Goal: Task Accomplishment & Management: Use online tool/utility

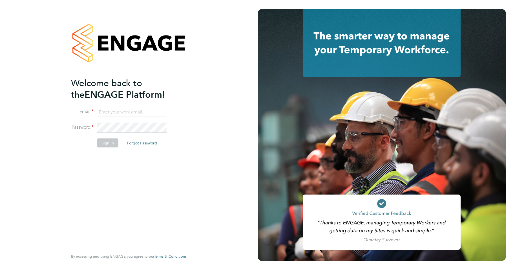
type input "[PERSON_NAME][EMAIL_ADDRESS][DOMAIN_NAME]"
click at [107, 144] on button "Sign In" at bounding box center [107, 142] width 21 height 9
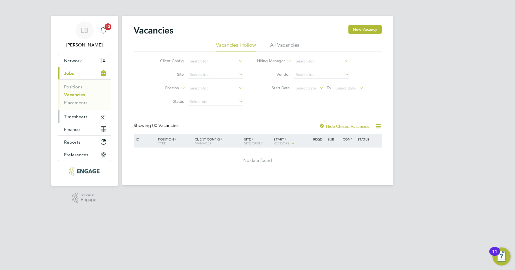
click at [74, 120] on button "Timesheets" at bounding box center [84, 117] width 52 height 12
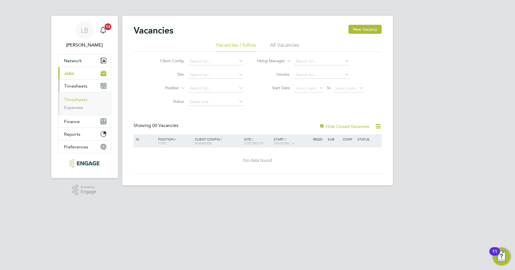
click at [79, 101] on link "Timesheets" at bounding box center [75, 99] width 23 height 5
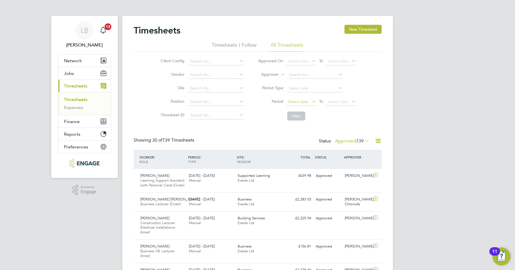
click at [292, 100] on span "Select date" at bounding box center [298, 101] width 20 height 5
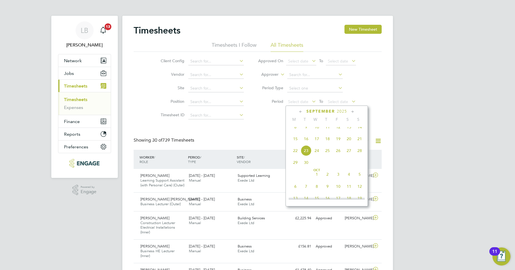
click at [295, 144] on span "15" at bounding box center [295, 139] width 11 height 11
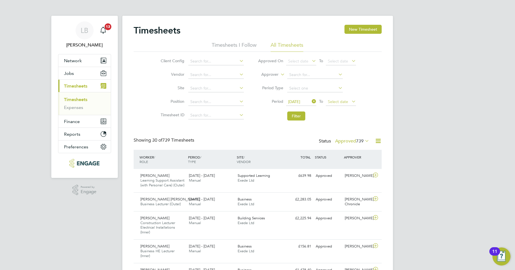
click at [331, 103] on span "Select date" at bounding box center [338, 101] width 20 height 5
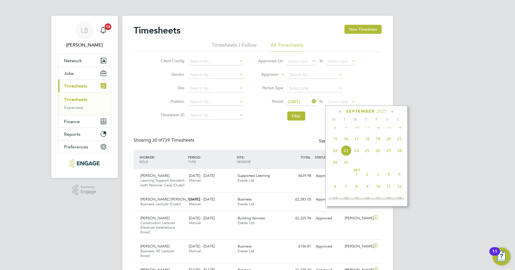
click at [399, 144] on span "21" at bounding box center [399, 139] width 11 height 11
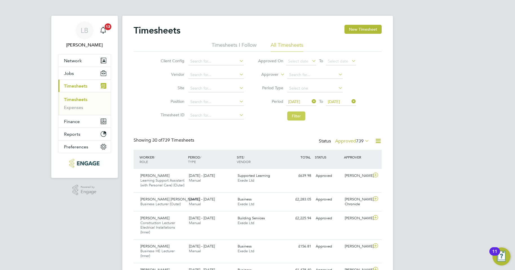
click at [292, 116] on button "Filter" at bounding box center [296, 116] width 18 height 9
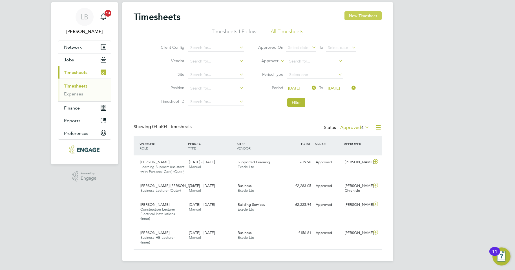
click at [359, 12] on button "New Timesheet" at bounding box center [363, 15] width 37 height 9
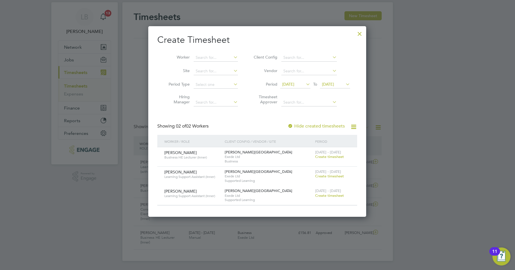
click at [359, 30] on div at bounding box center [360, 32] width 10 height 10
